Goal: Book appointment/travel/reservation

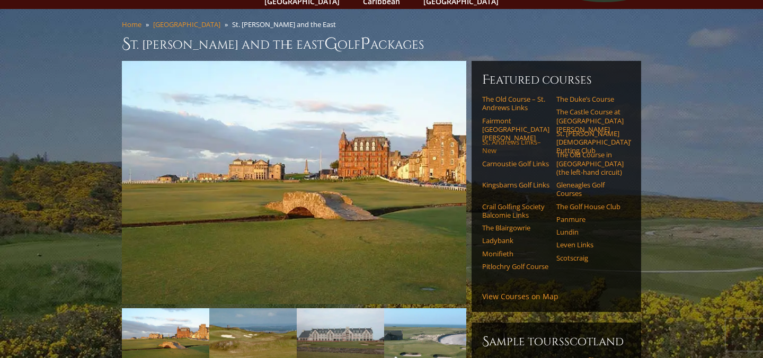
scroll to position [63, 0]
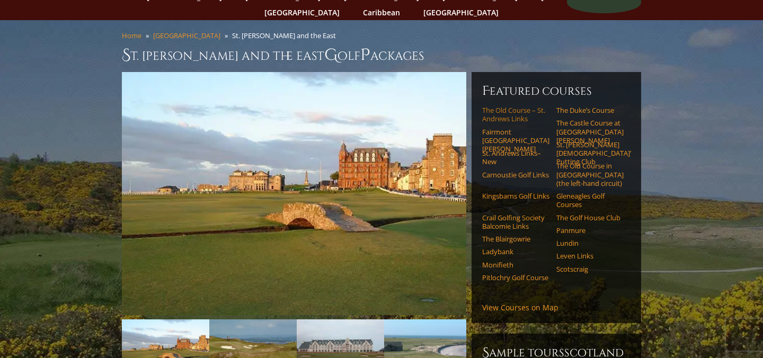
click at [496, 106] on link "The Old Course – St. Andrews Links" at bounding box center [515, 114] width 67 height 17
